Goal: Check status

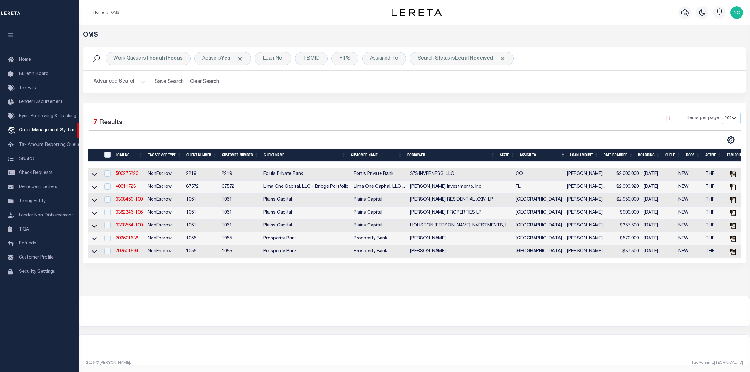
select select "200"
click at [114, 13] on li "OMS" at bounding box center [111, 13] width 15 height 6
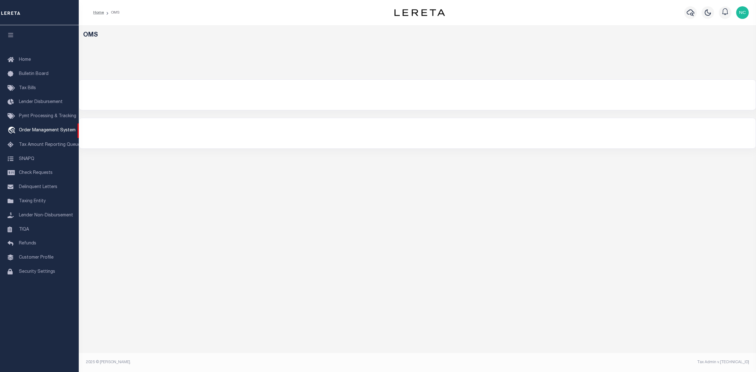
select select "200"
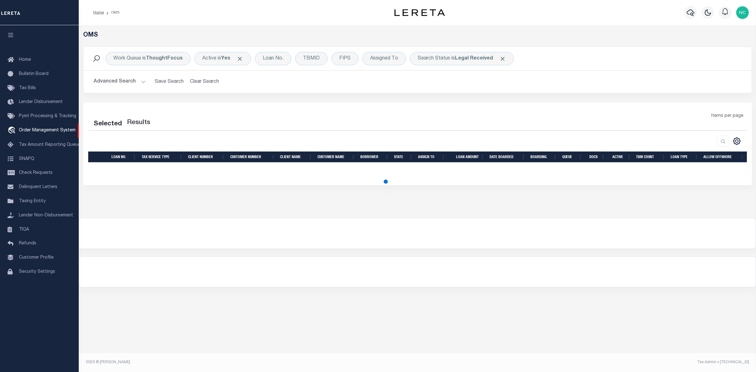
select select "200"
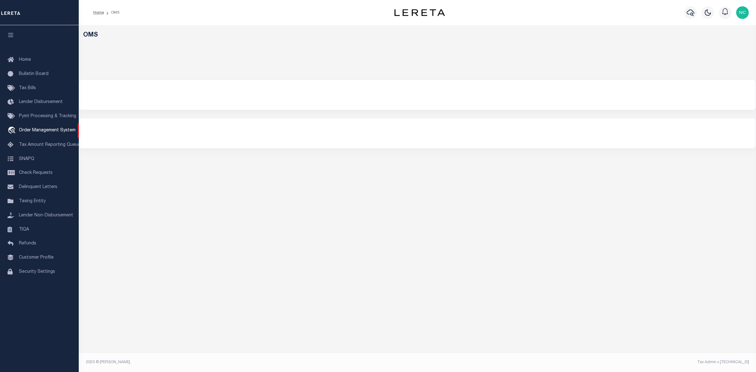
select select "200"
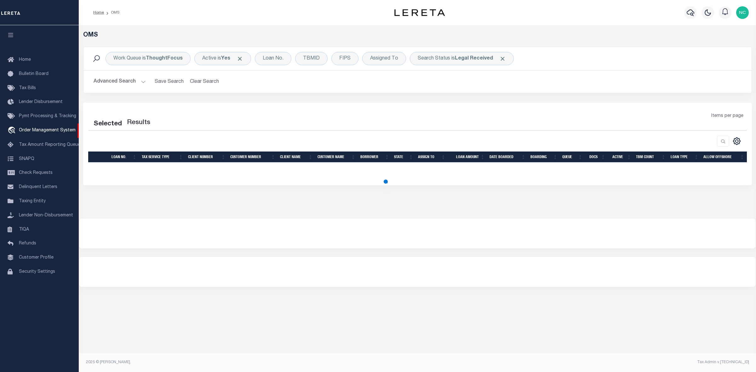
select select "200"
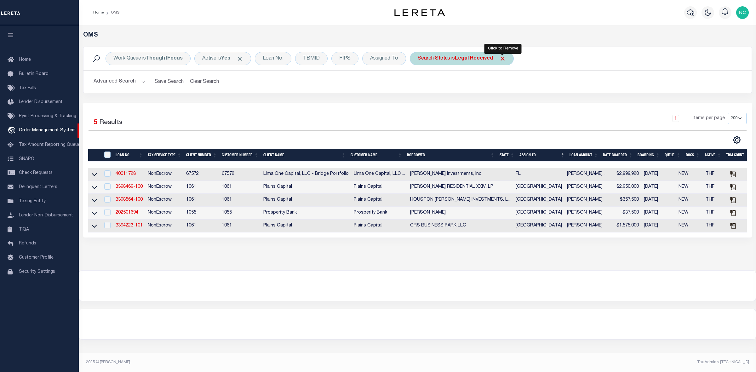
click at [501, 58] on span "Click to Remove" at bounding box center [502, 58] width 7 height 7
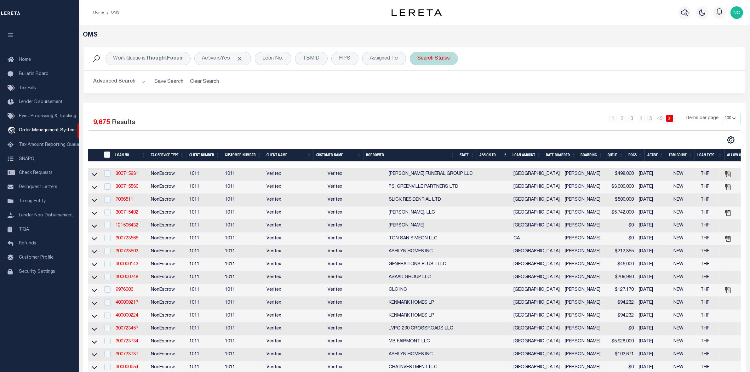
click at [451, 60] on div "Search Status" at bounding box center [434, 58] width 48 height 13
click at [448, 89] on select "Automated Search Bad Parcel Complete Duplicate Parcel High Dollar Reporting In …" at bounding box center [464, 89] width 93 height 12
select select "RD"
click at [418, 84] on select "Automated Search Bad Parcel Complete Duplicate Parcel High Dollar Reporting In …" at bounding box center [464, 89] width 93 height 12
click at [506, 104] on input "Apply" at bounding box center [501, 103] width 19 height 10
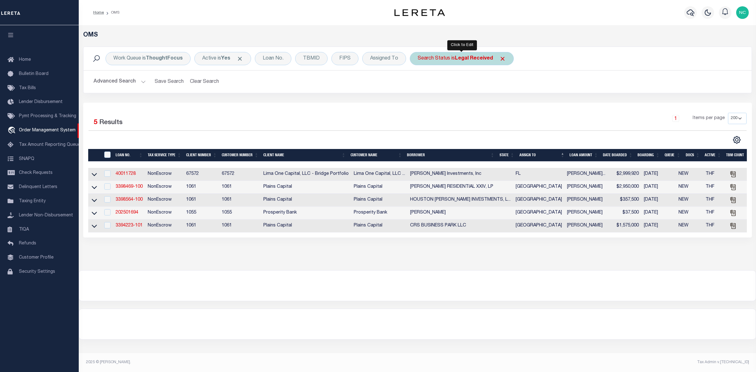
click at [470, 58] on b "Legal Received" at bounding box center [474, 58] width 38 height 5
click at [459, 91] on select "Automated Search Bad Parcel Complete Duplicate Parcel High Dollar Reporting In …" at bounding box center [464, 89] width 93 height 12
select select "IP"
click at [418, 84] on select "Automated Search Bad Parcel Complete Duplicate Parcel High Dollar Reporting In …" at bounding box center [464, 89] width 93 height 12
click at [503, 104] on input "Apply" at bounding box center [501, 103] width 19 height 10
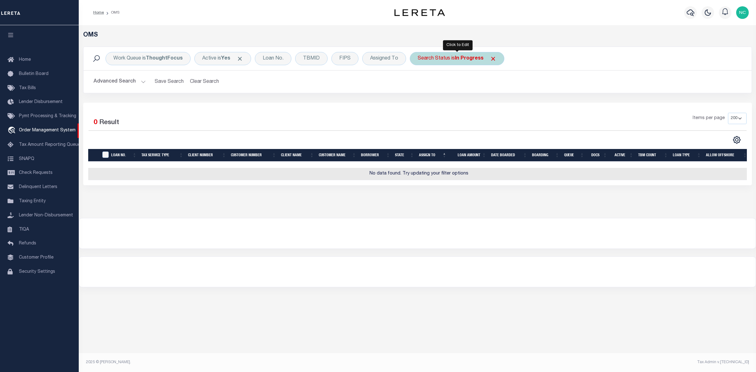
click at [476, 60] on b "In Progress" at bounding box center [469, 58] width 29 height 5
click at [451, 89] on select "Automated Search Bad Parcel Complete Duplicate Parcel High Dollar Reporting In …" at bounding box center [464, 89] width 93 height 12
select select "RD"
click at [418, 84] on select "Automated Search Bad Parcel Complete Duplicate Parcel High Dollar Reporting In …" at bounding box center [464, 89] width 93 height 12
click at [504, 104] on input "Apply" at bounding box center [501, 103] width 19 height 10
